Goal: Information Seeking & Learning: Understand process/instructions

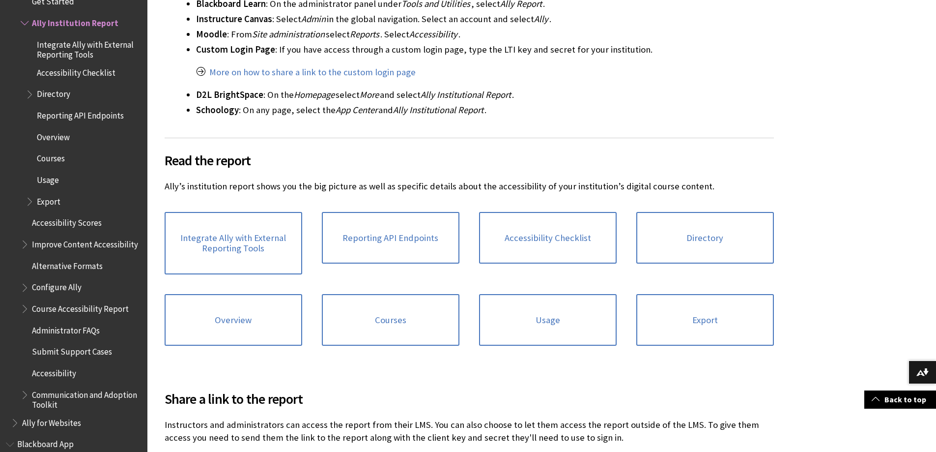
scroll to position [393, 0]
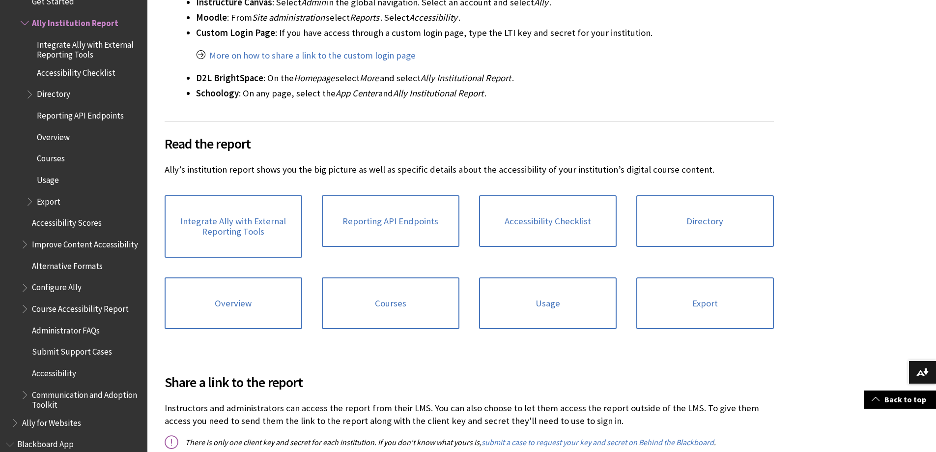
click at [87, 44] on span "Integrate Ally with External Reporting Tools" at bounding box center [89, 47] width 104 height 23
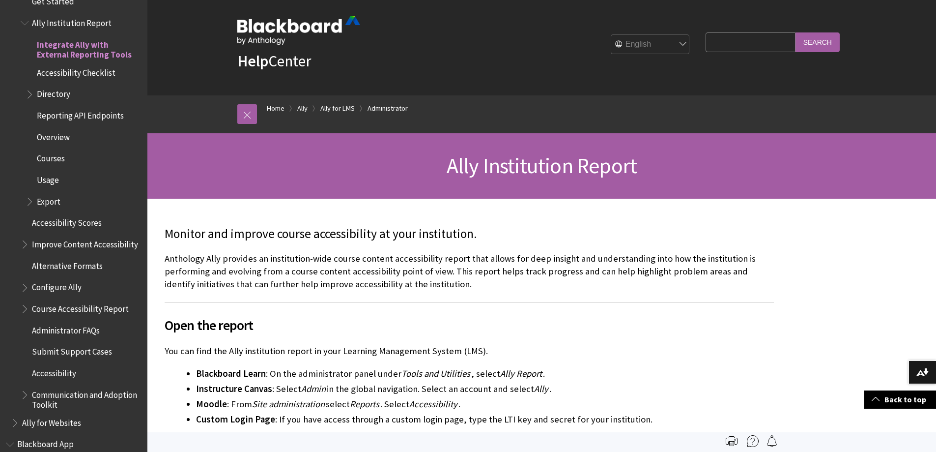
scroll to position [0, 0]
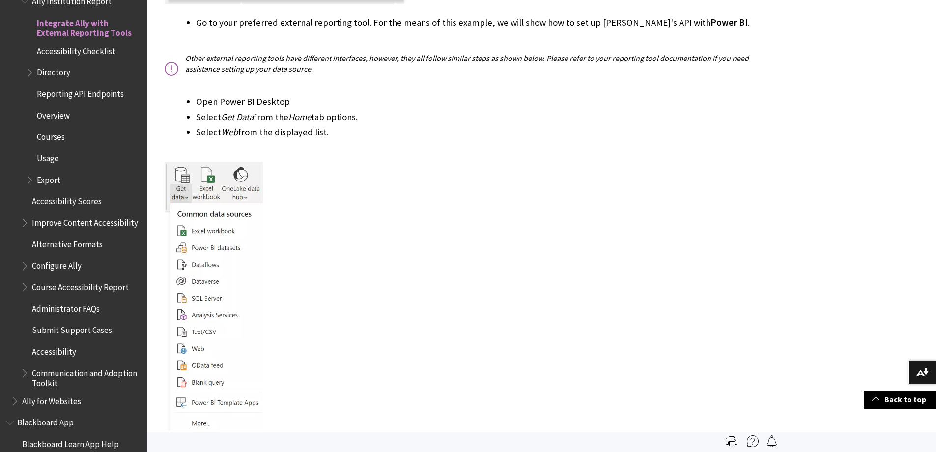
scroll to position [934, 0]
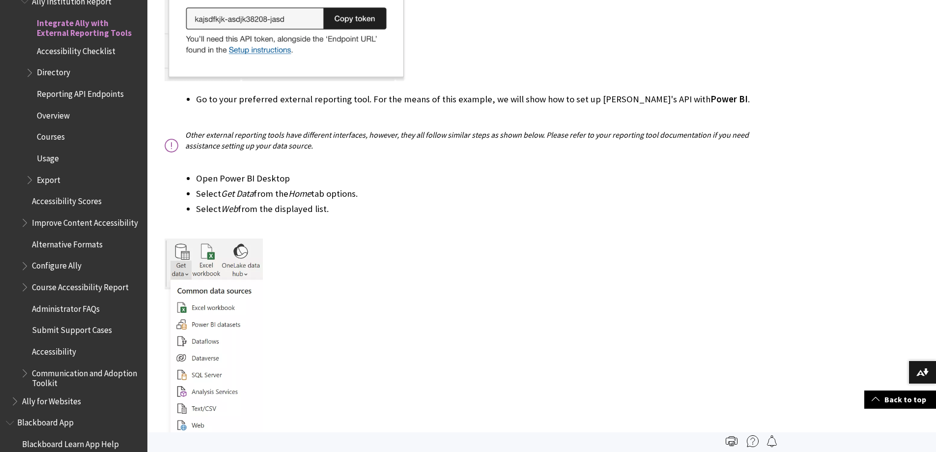
click at [54, 187] on span "Export" at bounding box center [84, 180] width 116 height 17
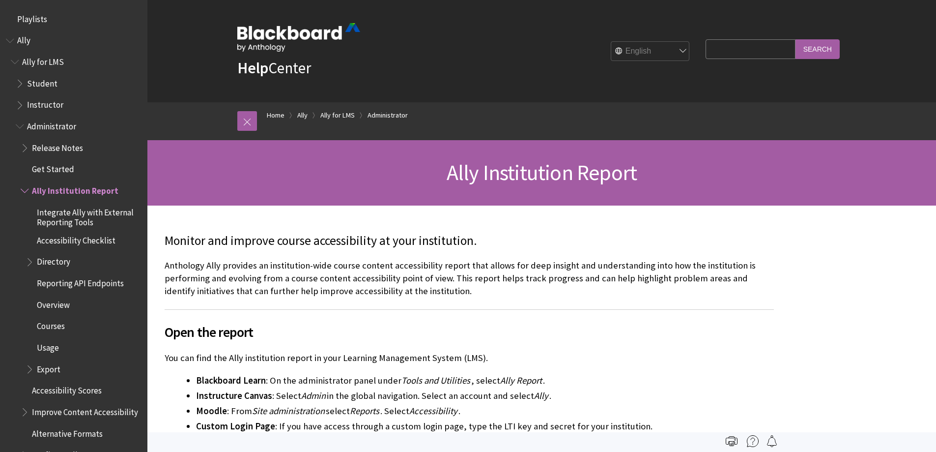
scroll to position [168, 0]
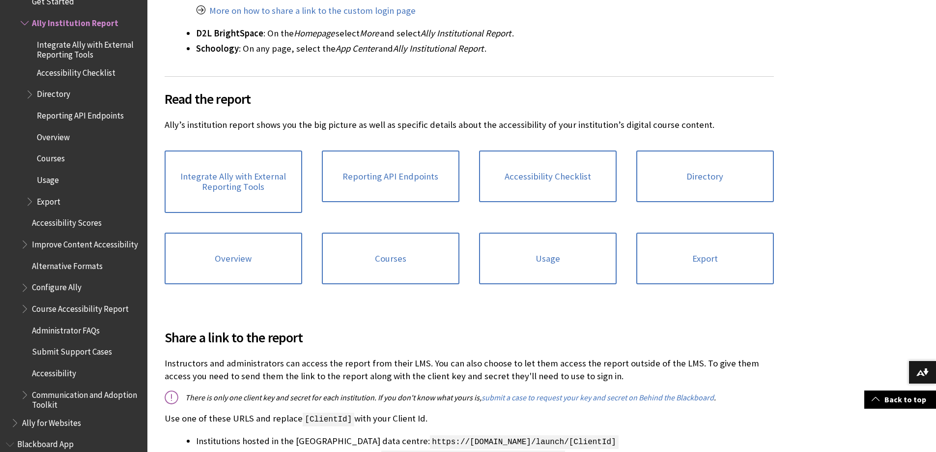
scroll to position [442, 0]
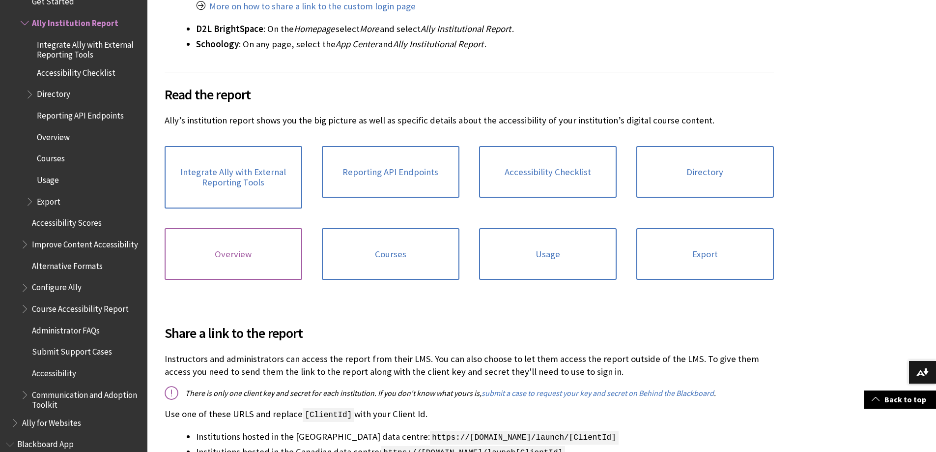
click at [235, 263] on link "Overview" at bounding box center [234, 254] width 138 height 52
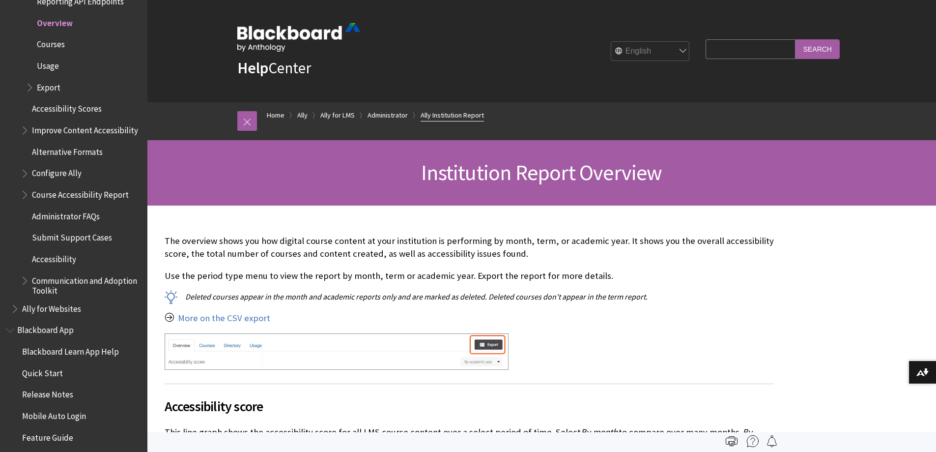
click at [458, 114] on link "Ally Institution Report" at bounding box center [452, 115] width 63 height 12
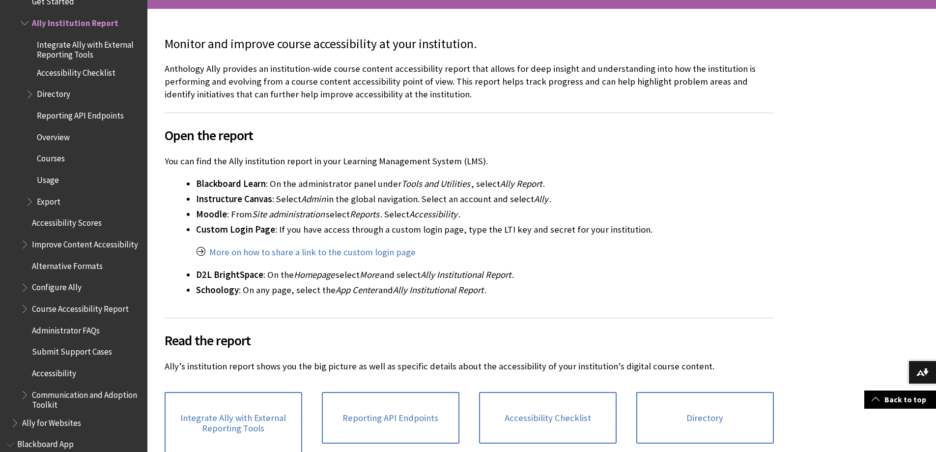
scroll to position [393, 0]
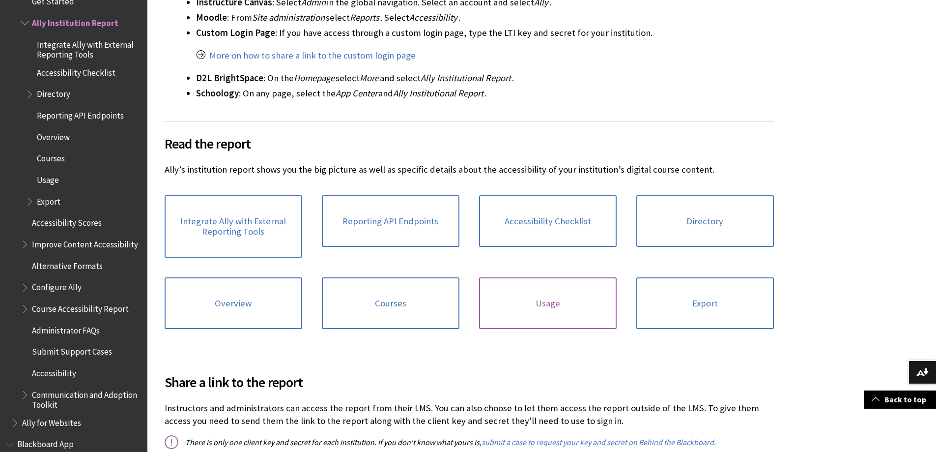
click at [545, 309] on link "Usage" at bounding box center [548, 303] width 138 height 52
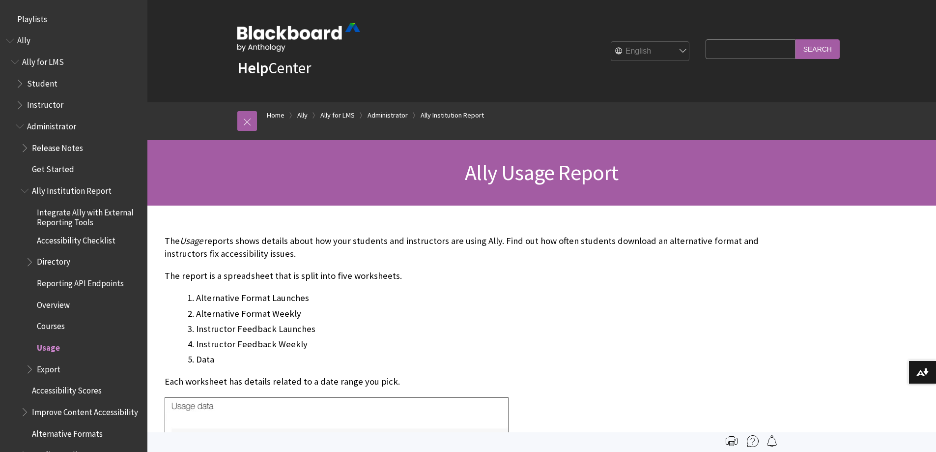
scroll to position [324, 0]
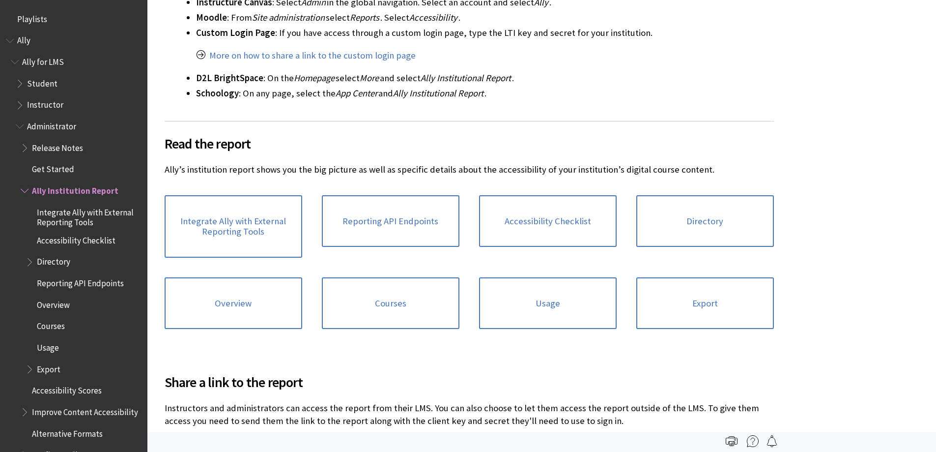
scroll to position [168, 0]
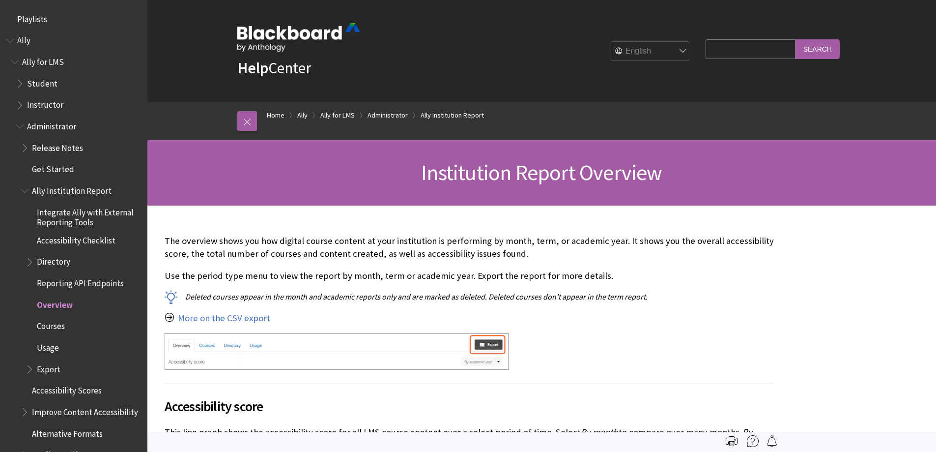
scroll to position [282, 0]
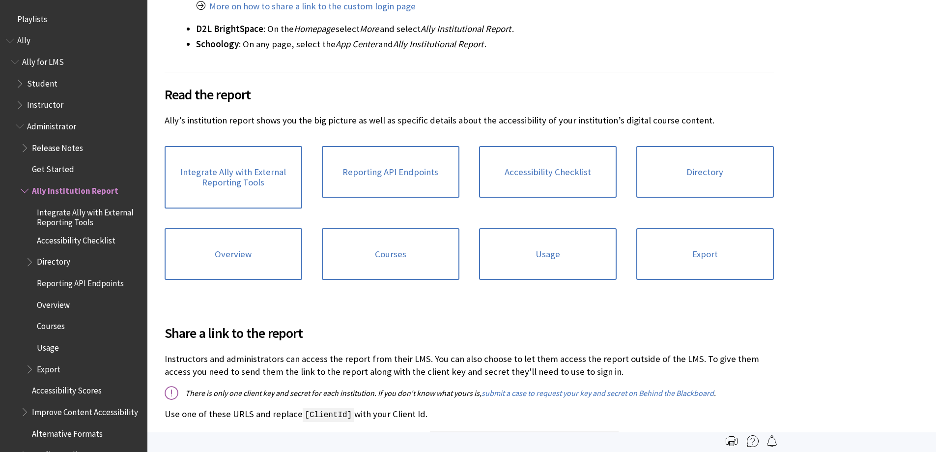
scroll to position [168, 0]
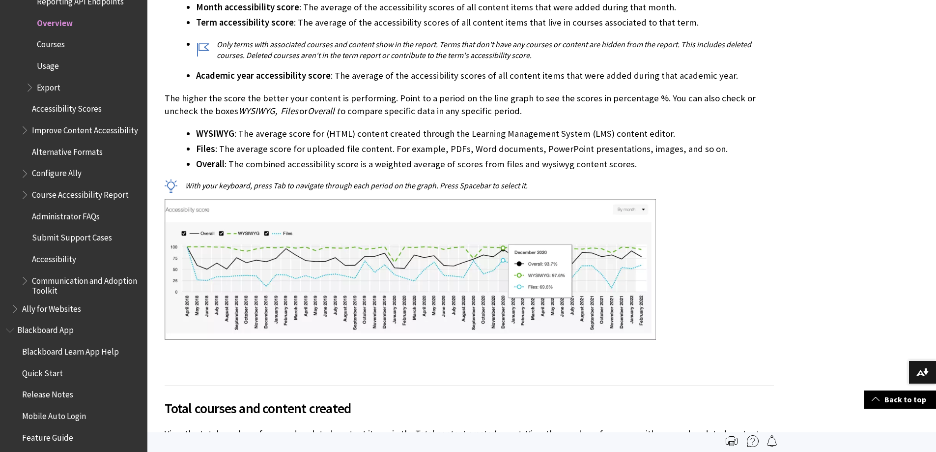
scroll to position [442, 0]
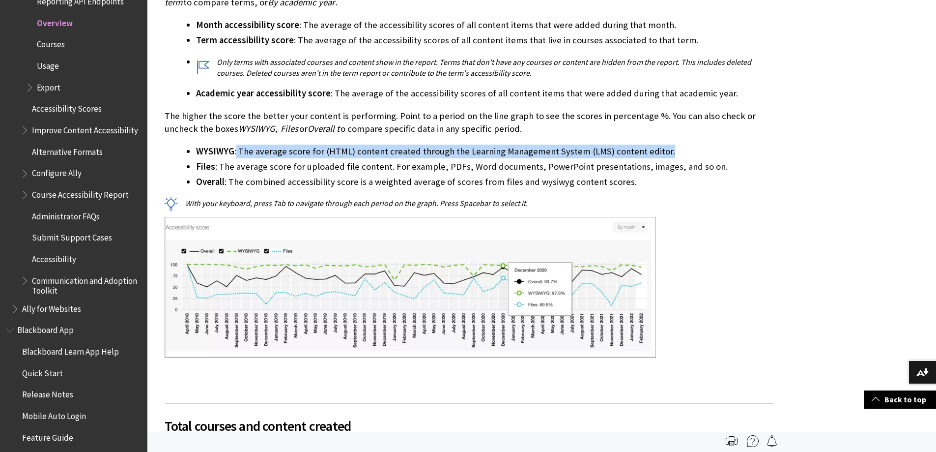
drag, startPoint x: 237, startPoint y: 149, endPoint x: 668, endPoint y: 151, distance: 430.5
click at [668, 151] on li "WYSIWYG : The average score for (HTML) content created through the Learning Man…" at bounding box center [485, 151] width 578 height 14
copy li "The average score for (HTML) content created through the Learning Management Sy…"
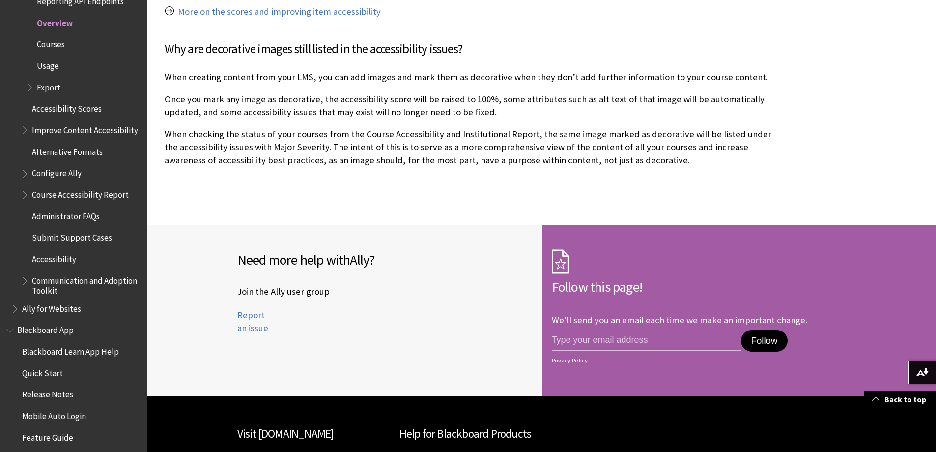
scroll to position [2849, 0]
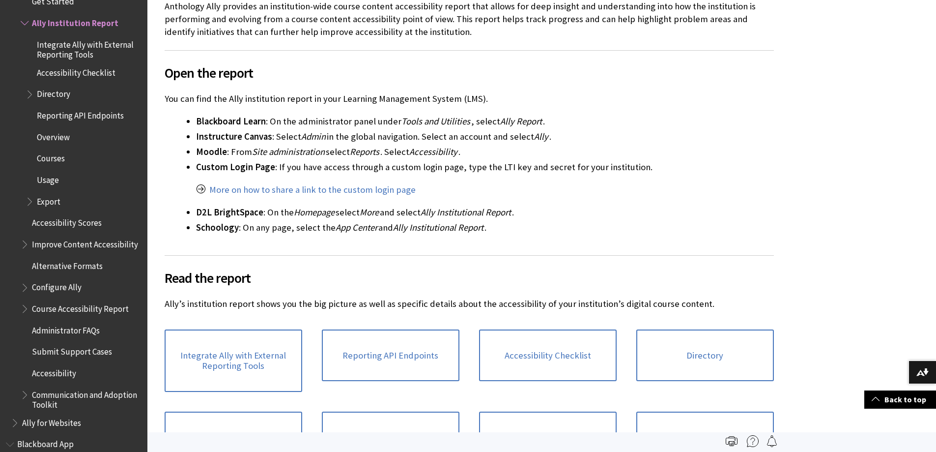
scroll to position [246, 0]
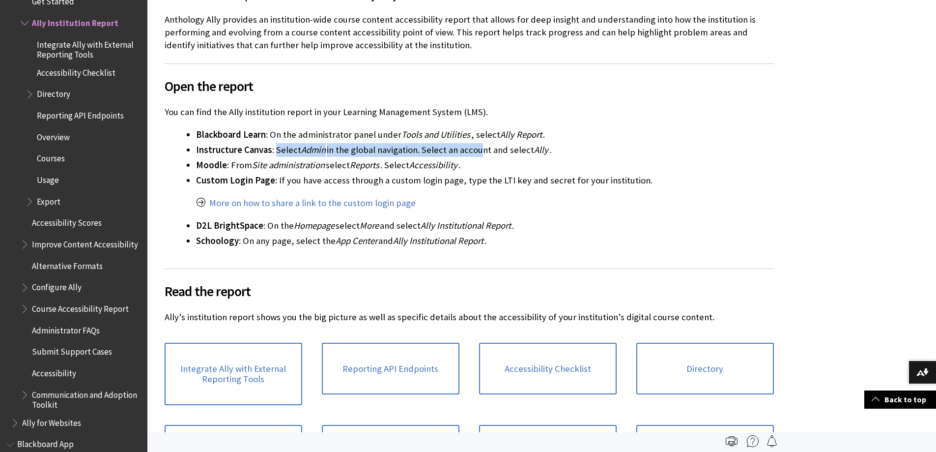
drag, startPoint x: 275, startPoint y: 146, endPoint x: 477, endPoint y: 146, distance: 202.0
click at [477, 146] on li "Instructure Canvas : Select Admin in the global navigation. Select an account a…" at bounding box center [485, 150] width 578 height 14
click at [523, 161] on li "Moodle : From Site administration select Reports . Select Accessibility ." at bounding box center [485, 165] width 578 height 14
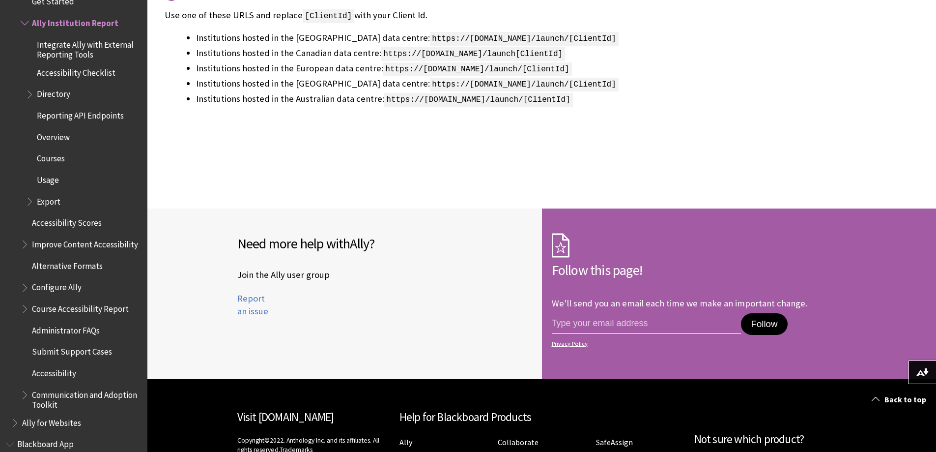
scroll to position [934, 0]
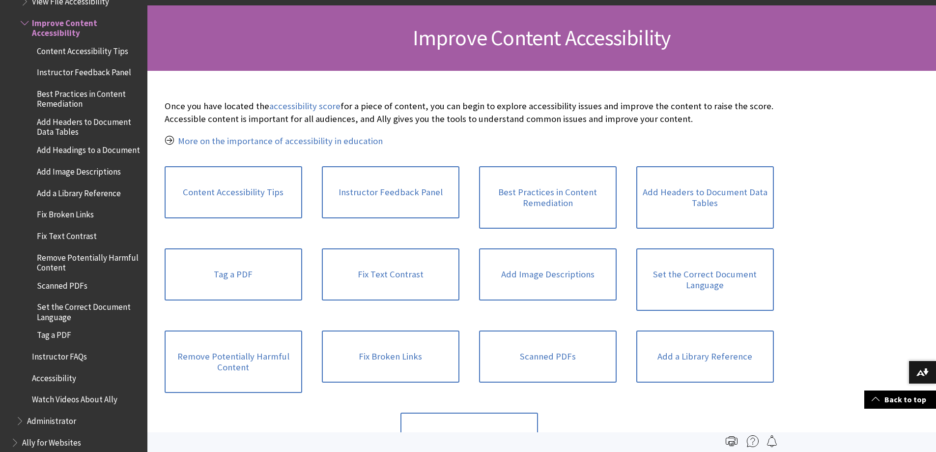
scroll to position [49, 0]
